Goal: Information Seeking & Learning: Check status

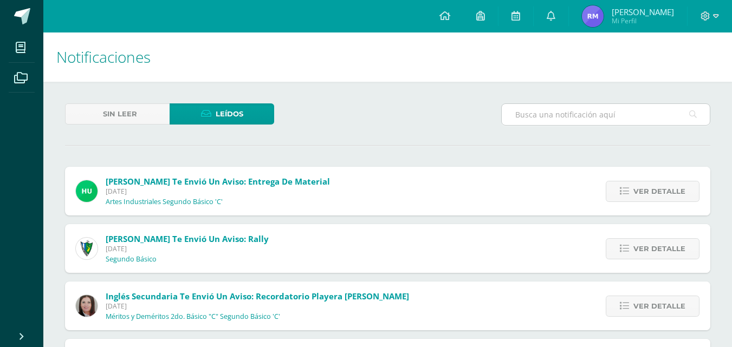
click at [608, 109] on input "text" at bounding box center [606, 114] width 208 height 21
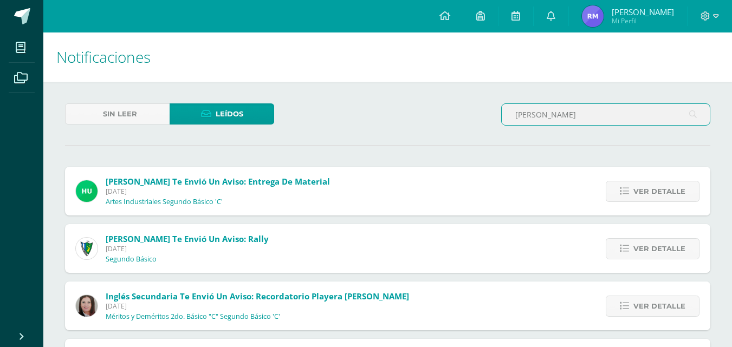
type input "pinto"
drag, startPoint x: 607, startPoint y: 112, endPoint x: 420, endPoint y: 90, distance: 188.8
click at [559, 114] on input "text" at bounding box center [606, 114] width 208 height 21
type input "j"
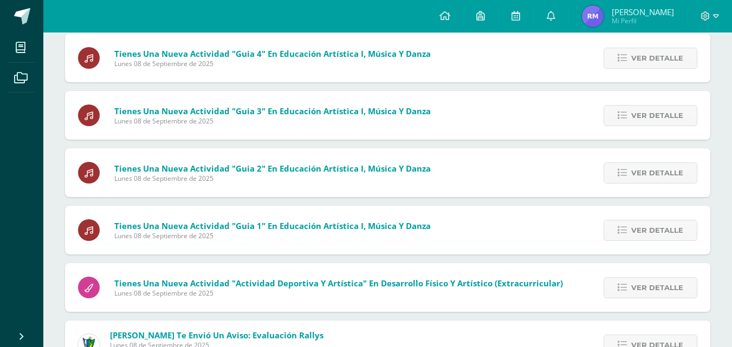
scroll to position [949, 0]
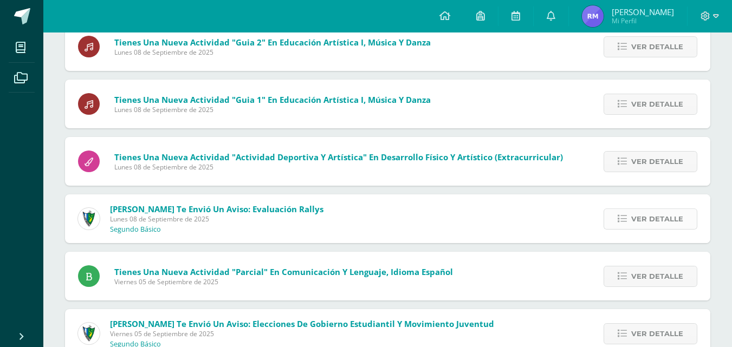
click at [640, 217] on span "Ver detalle" at bounding box center [657, 219] width 52 height 20
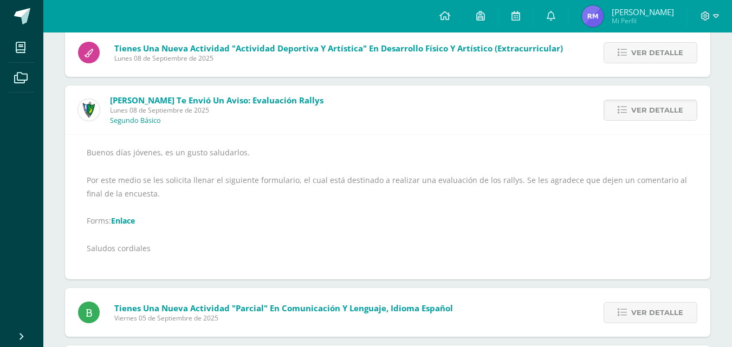
scroll to position [1075, 0]
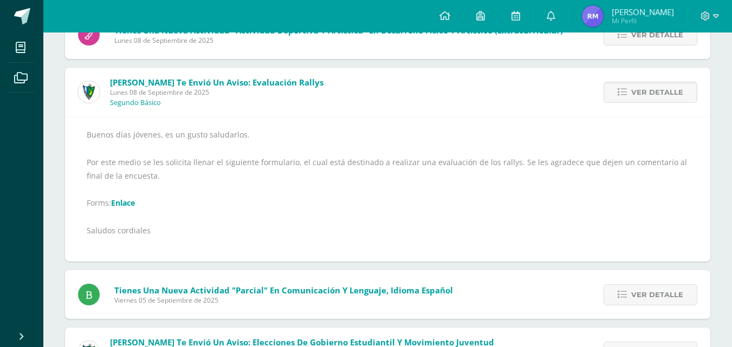
click at [126, 202] on link "Enlace" at bounding box center [123, 203] width 24 height 10
click at [637, 87] on span "Ver detalle" at bounding box center [657, 92] width 52 height 20
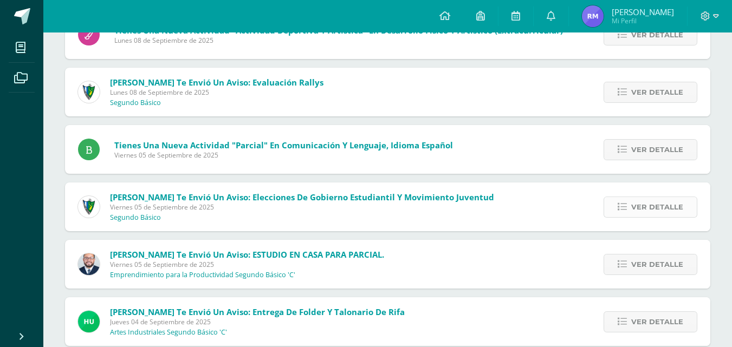
click at [653, 214] on span "Ver detalle" at bounding box center [657, 207] width 52 height 20
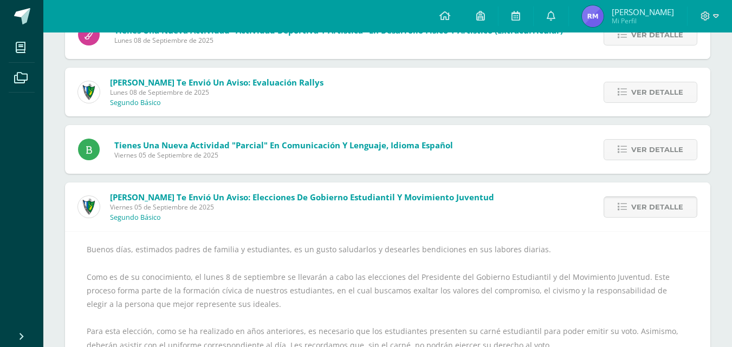
click at [651, 212] on span "Ver detalle" at bounding box center [657, 207] width 52 height 20
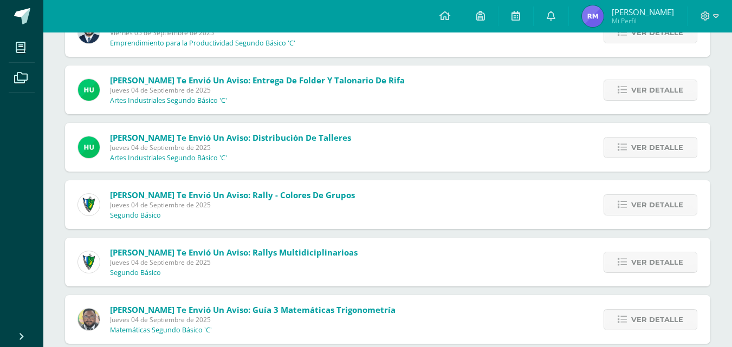
scroll to position [1328, 0]
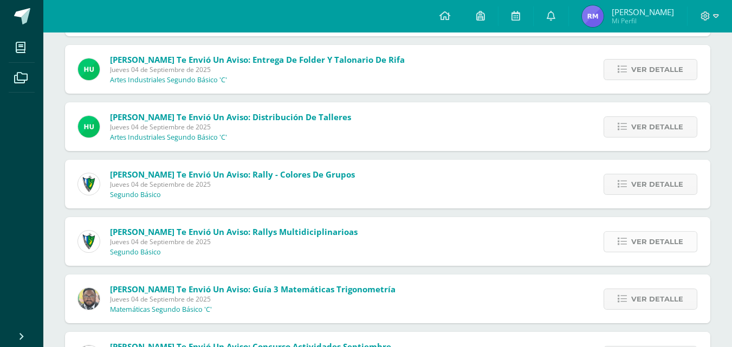
click at [654, 245] on span "Ver detalle" at bounding box center [657, 242] width 52 height 20
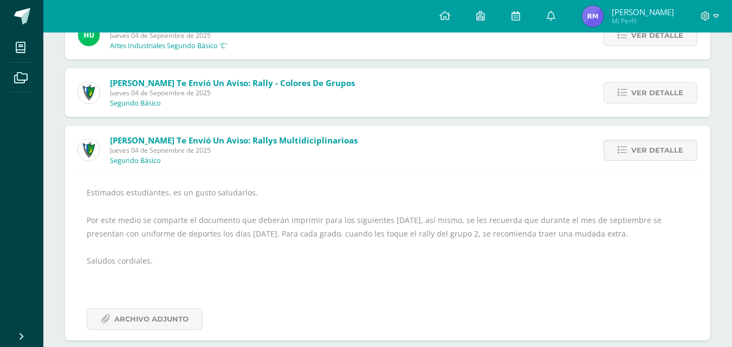
scroll to position [1455, 0]
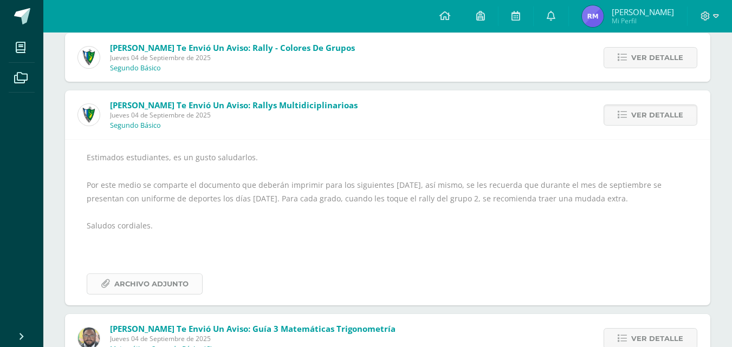
click at [139, 281] on span "Archivo Adjunto" at bounding box center [151, 284] width 74 height 20
click at [629, 117] on link "Ver detalle" at bounding box center [650, 115] width 94 height 21
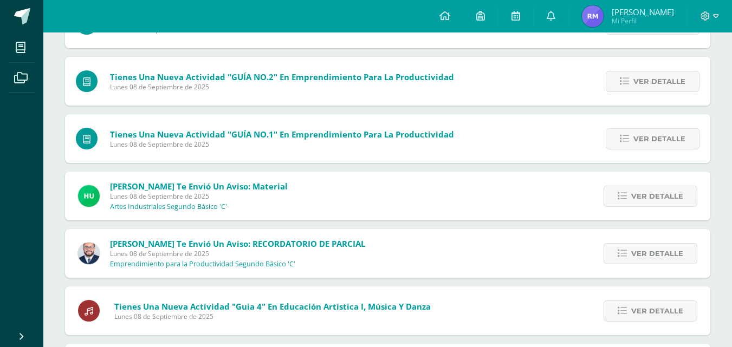
scroll to position [443, 0]
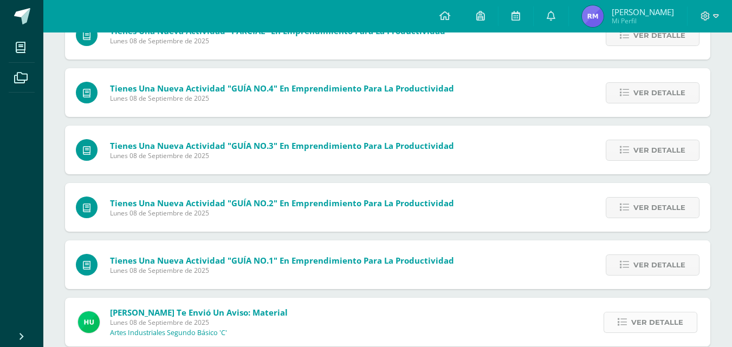
click at [636, 321] on span "Ver detalle" at bounding box center [657, 323] width 52 height 20
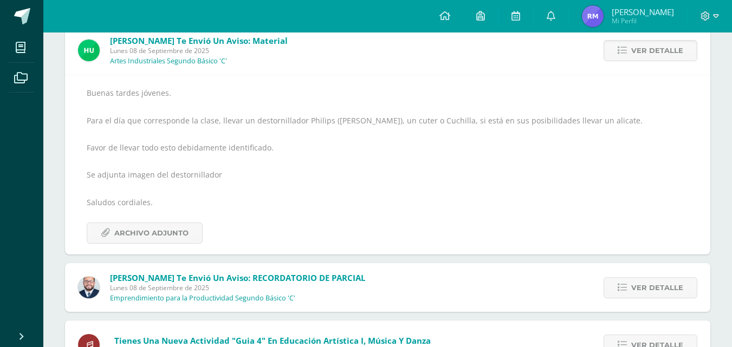
scroll to position [569, 0]
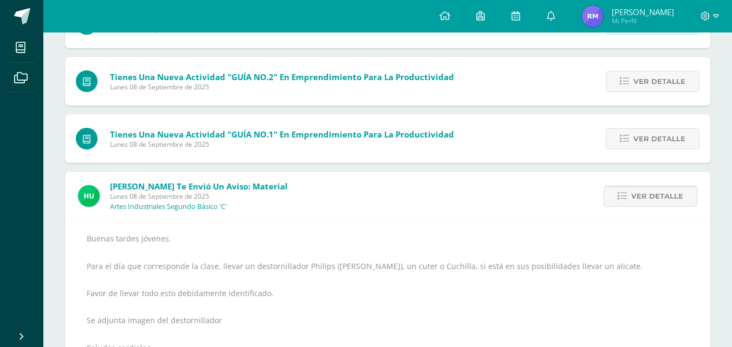
click at [669, 192] on span "Ver detalle" at bounding box center [657, 196] width 52 height 20
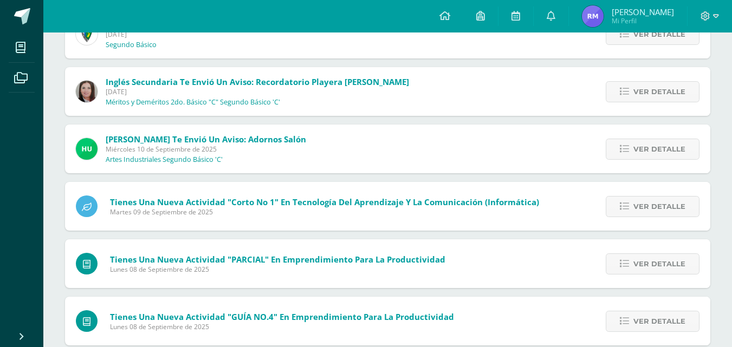
scroll to position [190, 0]
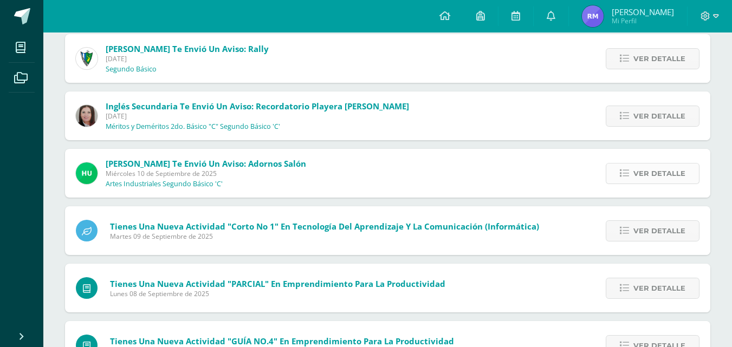
click at [651, 166] on span "Ver detalle" at bounding box center [659, 174] width 52 height 20
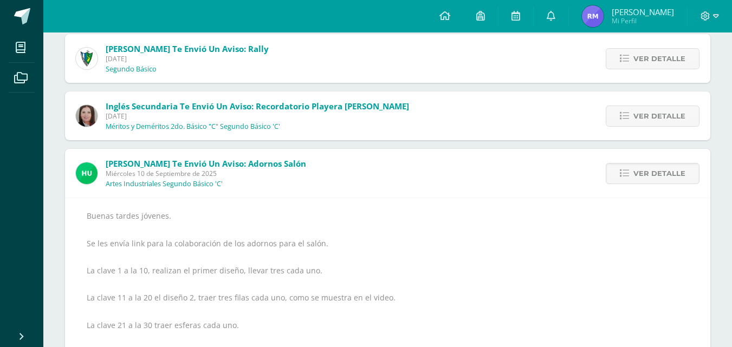
scroll to position [317, 0]
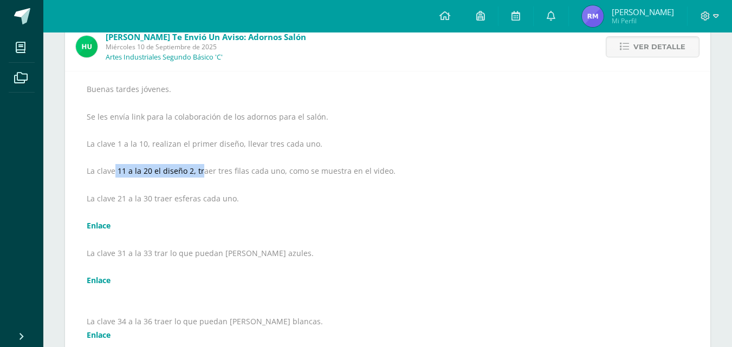
drag, startPoint x: 114, startPoint y: 176, endPoint x: 199, endPoint y: 172, distance: 84.6
click at [199, 172] on div "Buenas tardes jóvenes. Se les envía link para la colaboración de los adornos pa…" at bounding box center [388, 259] width 602 height 355
click at [419, 179] on div "Buenas tardes jóvenes. Se les envía link para la colaboración de los adornos pa…" at bounding box center [388, 259] width 602 height 355
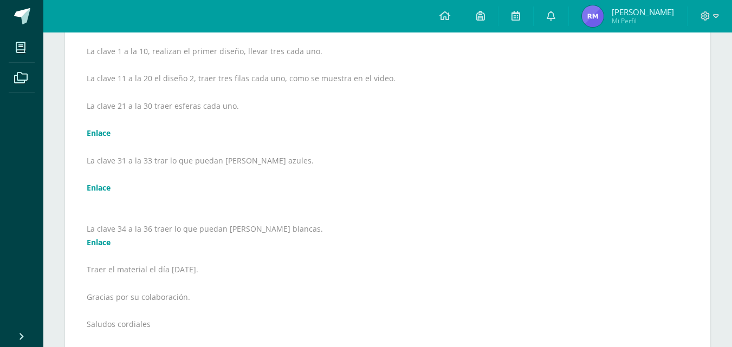
scroll to position [443, 0]
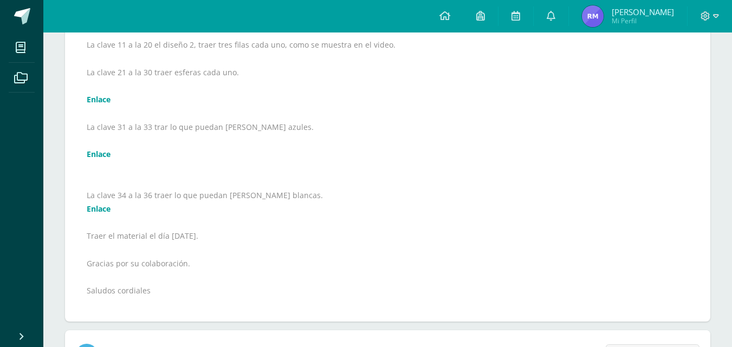
click at [90, 210] on link "Enlace" at bounding box center [99, 209] width 24 height 10
click at [106, 155] on link "Enlace" at bounding box center [99, 154] width 24 height 10
click at [101, 97] on link "Enlace" at bounding box center [99, 99] width 24 height 10
